Goal: Navigation & Orientation: Find specific page/section

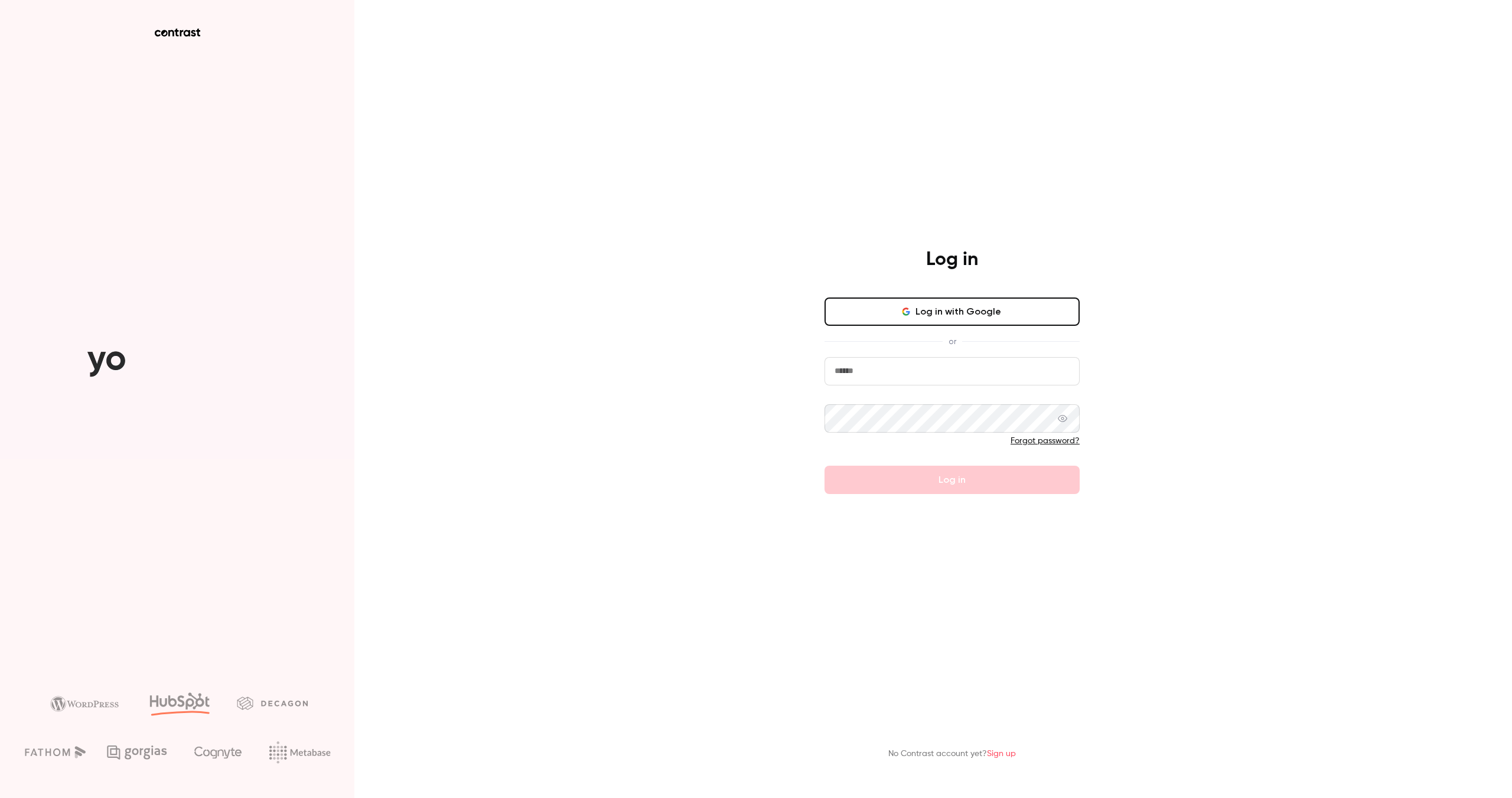
click at [900, 320] on button "Log in with Google" at bounding box center [952, 312] width 255 height 28
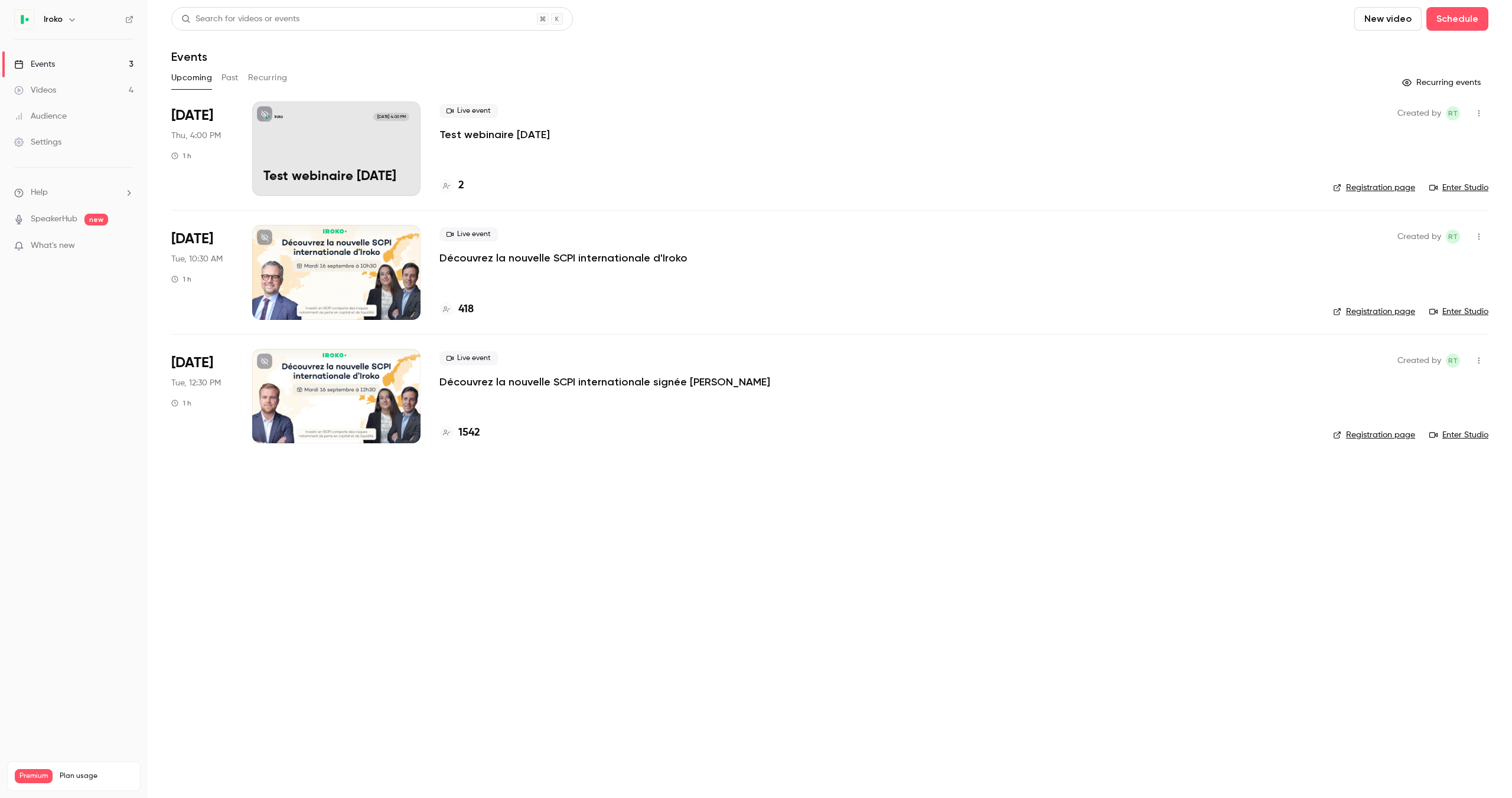
click at [63, 89] on link "Videos 4" at bounding box center [74, 90] width 147 height 26
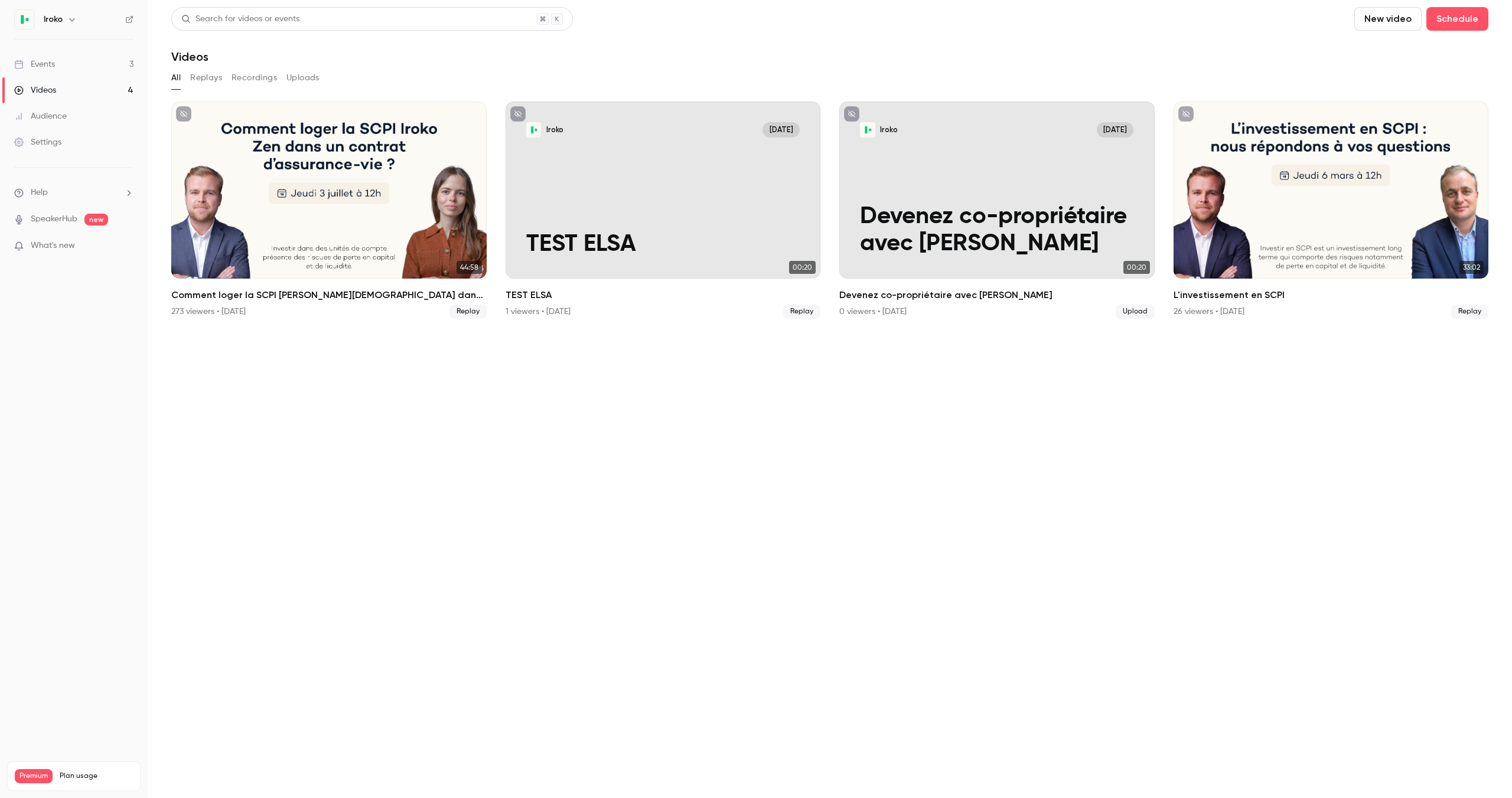
click at [65, 67] on link "Events 3" at bounding box center [74, 64] width 147 height 26
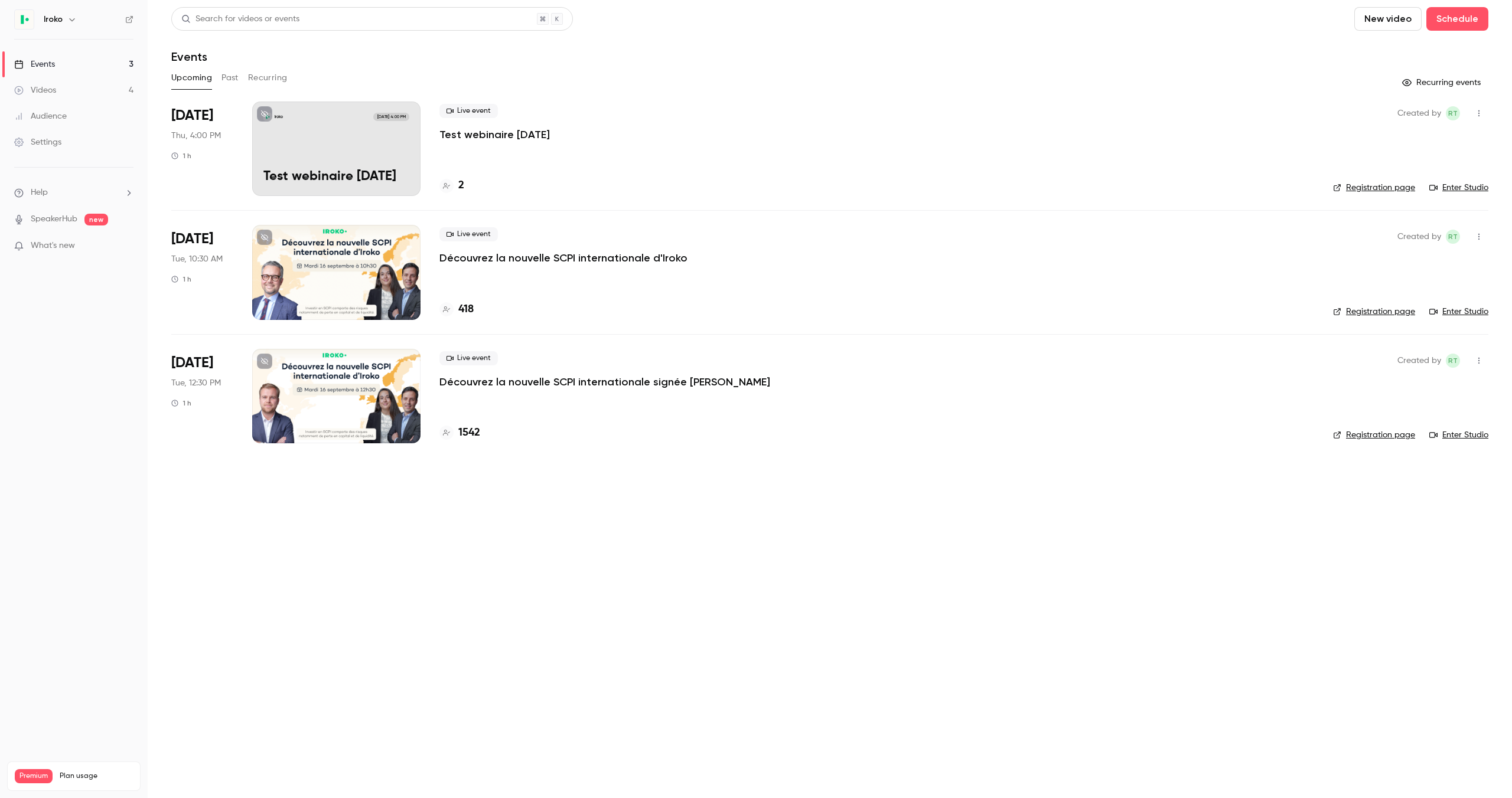
click at [512, 524] on main "Search for videos or events New video Schedule Events Upcoming Past Recurring R…" at bounding box center [829, 399] width 1364 height 798
